Goal: Task Accomplishment & Management: Manage account settings

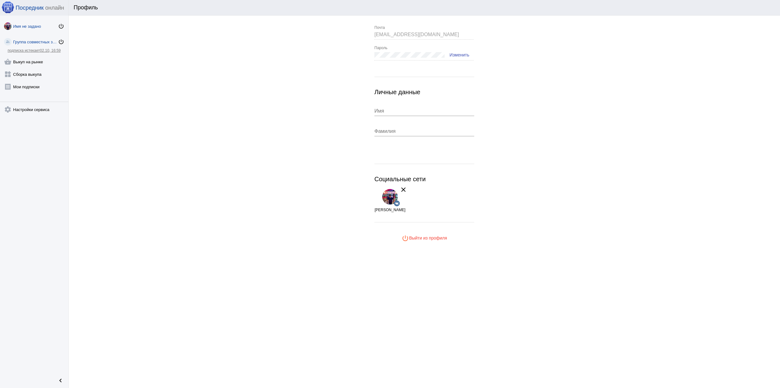
click at [29, 40] on div "Группа совместных закупок" at bounding box center [35, 42] width 45 height 5
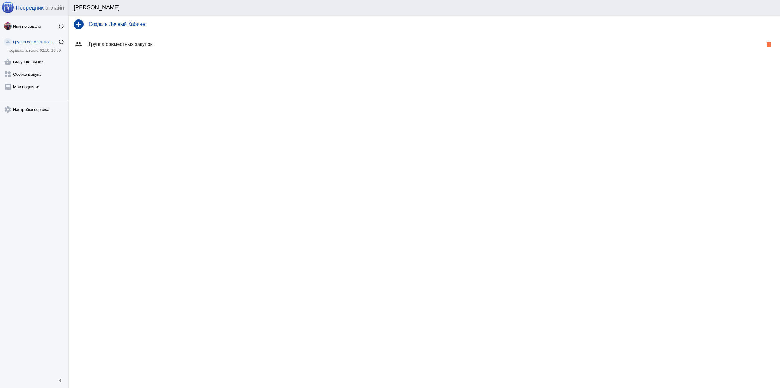
click at [30, 43] on div "Группа совместных закупок" at bounding box center [35, 42] width 45 height 5
click at [116, 41] on h4 "Группа совместных закупок" at bounding box center [426, 44] width 674 height 6
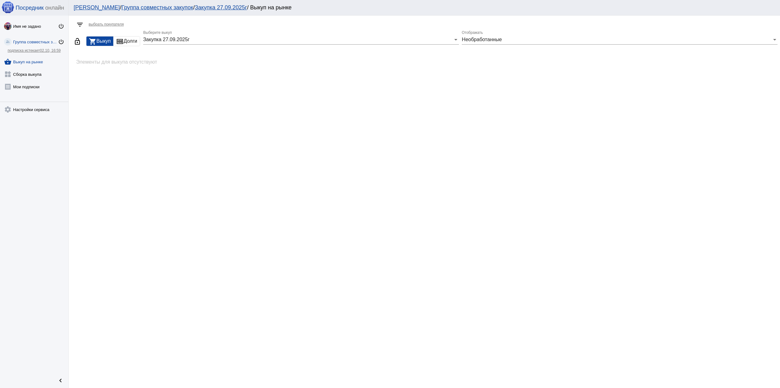
click at [240, 38] on div "Закупка 27.09.2025г" at bounding box center [298, 40] width 310 height 6
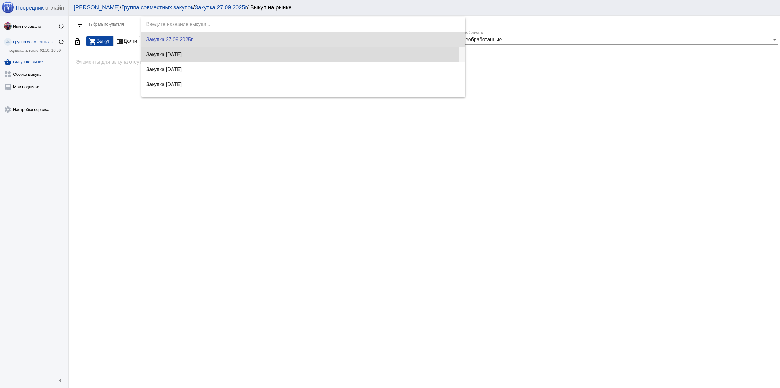
click at [209, 54] on span "Закупка 6.09.2025" at bounding box center [303, 54] width 314 height 15
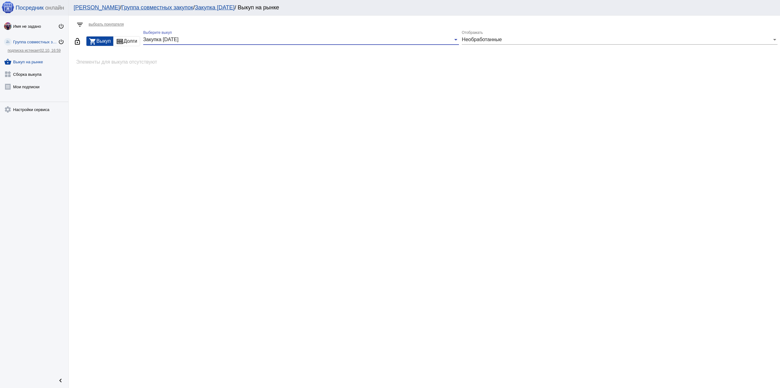
click at [216, 38] on div "Закупка 6.09.2025" at bounding box center [298, 40] width 310 height 6
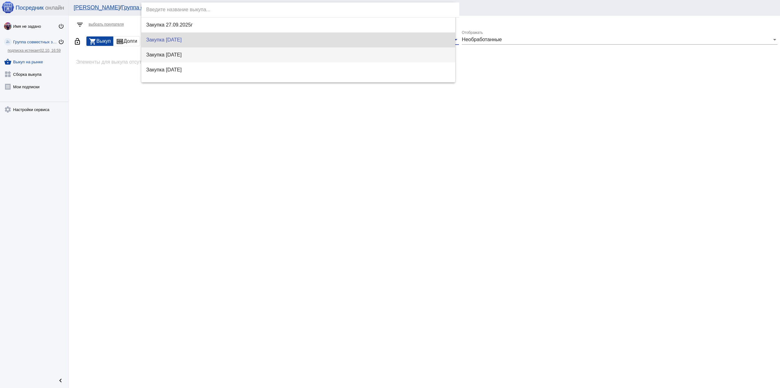
scroll to position [0, 0]
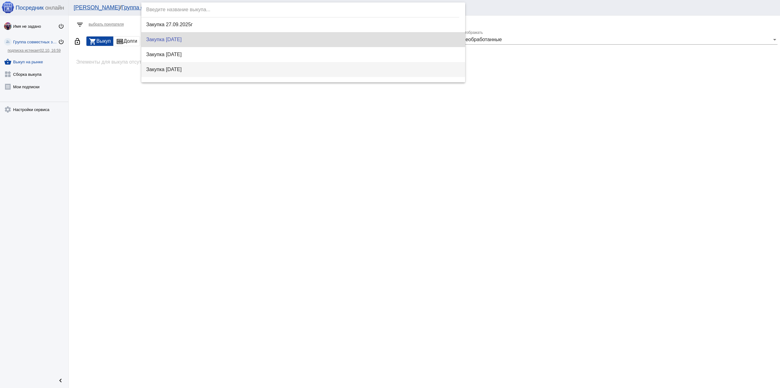
click at [198, 70] on span "Закупка 19.07.2025" at bounding box center [303, 69] width 314 height 15
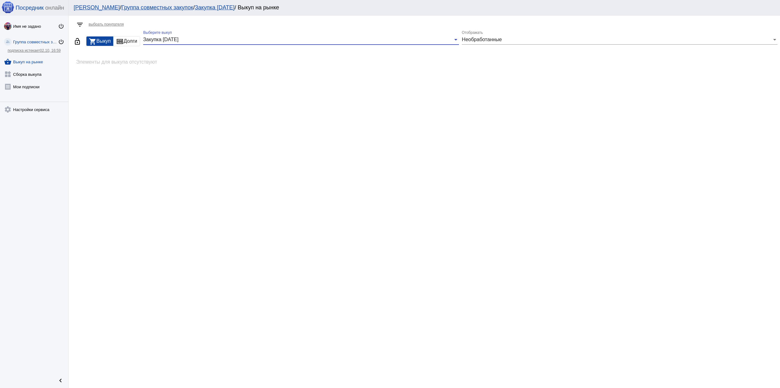
click at [205, 41] on div "Закупка 19.07.2025" at bounding box center [298, 40] width 310 height 6
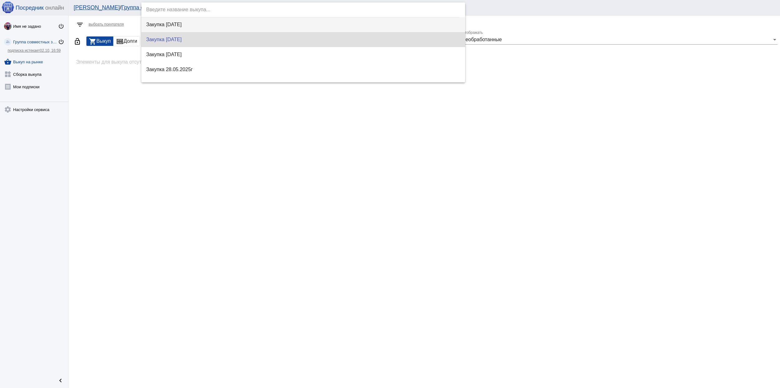
click at [192, 23] on span "Закупка 9.08.2025" at bounding box center [303, 24] width 314 height 15
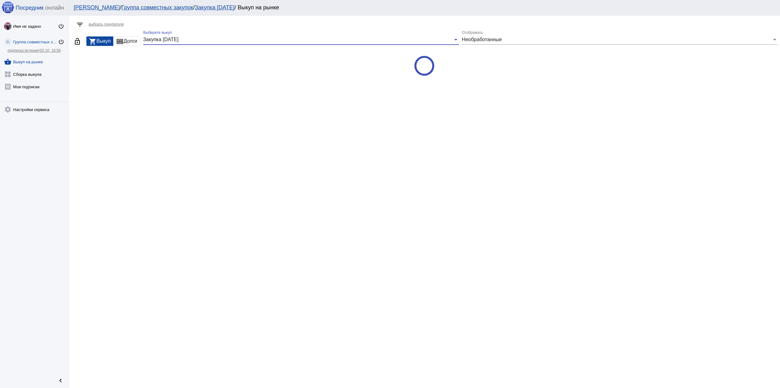
scroll to position [30, 0]
click at [497, 41] on span "Необработанные" at bounding box center [482, 39] width 40 height 5
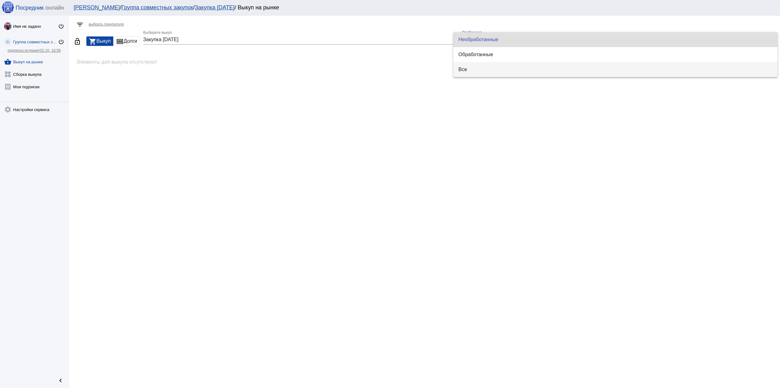
click at [480, 71] on span "Все" at bounding box center [615, 69] width 314 height 15
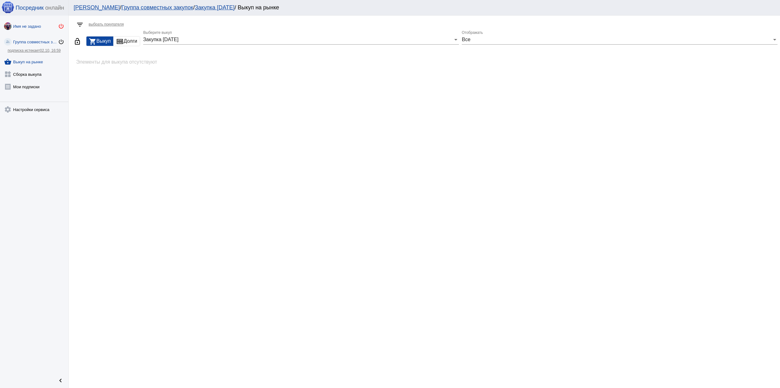
click at [61, 25] on mat-icon "power_settings_new" at bounding box center [61, 26] width 6 height 6
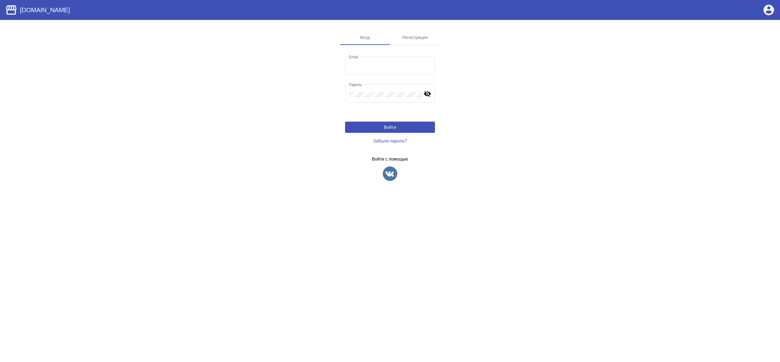
type input "[EMAIL_ADDRESS][DOMAIN_NAME]"
click at [390, 173] on img at bounding box center [390, 174] width 16 height 16
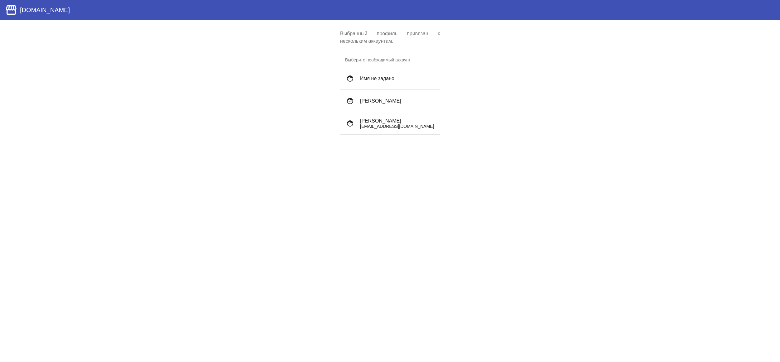
click at [391, 129] on div "face [PERSON_NAME] [EMAIL_ADDRESS][DOMAIN_NAME]" at bounding box center [390, 123] width 100 height 22
